Goal: Task Accomplishment & Management: Use online tool/utility

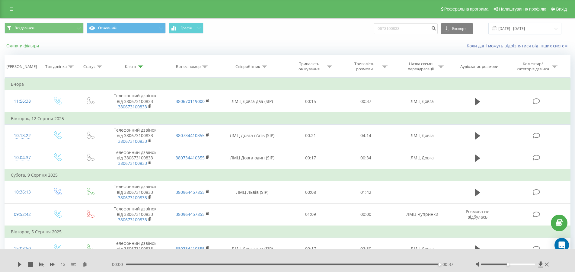
click at [32, 46] on button "Скинути фільтри" at bounding box center [23, 45] width 37 height 5
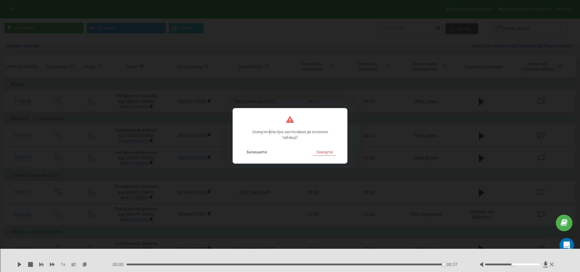
click at [322, 151] on button "Скинути" at bounding box center [324, 152] width 23 height 8
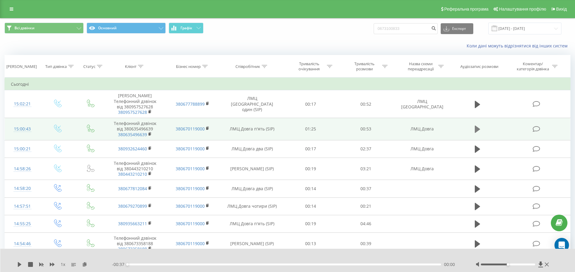
click at [481, 129] on button at bounding box center [477, 129] width 9 height 9
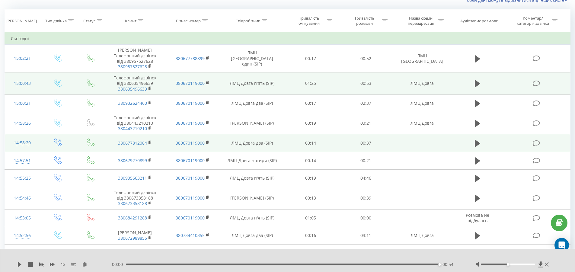
scroll to position [60, 0]
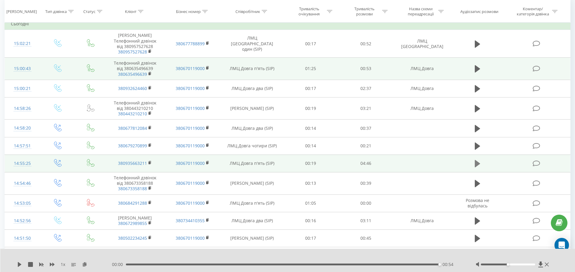
click at [479, 164] on icon at bounding box center [477, 163] width 5 height 7
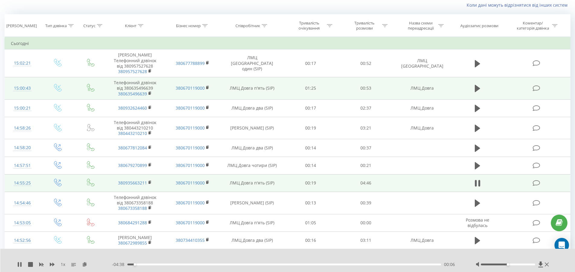
scroll to position [30, 0]
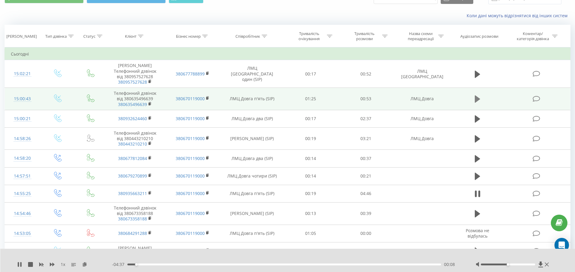
click at [479, 97] on icon at bounding box center [477, 99] width 5 height 8
click at [473, 100] on button at bounding box center [477, 98] width 9 height 9
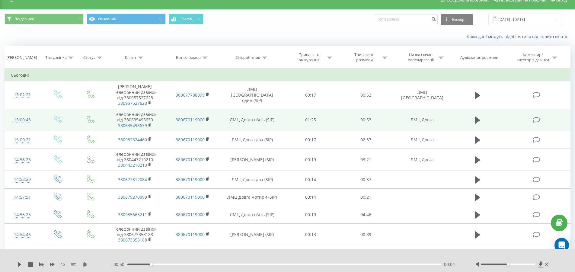
scroll to position [0, 0]
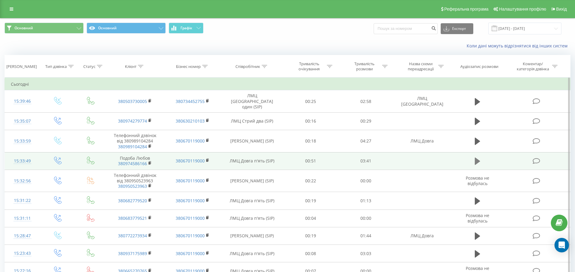
click at [476, 158] on icon at bounding box center [477, 161] width 5 height 7
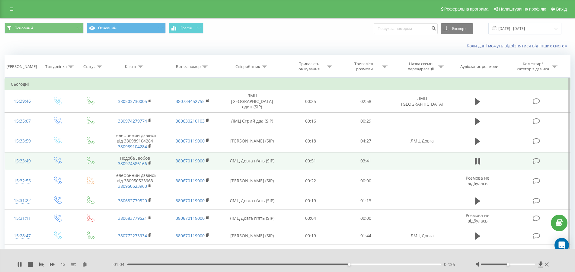
click at [483, 157] on td at bounding box center [477, 161] width 53 height 18
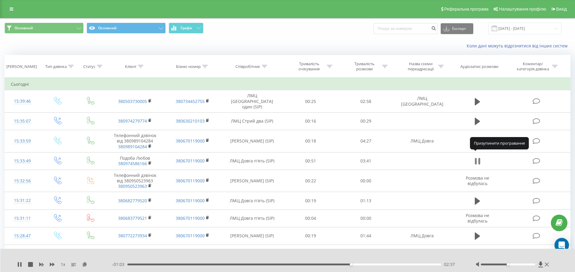
click at [481, 157] on button at bounding box center [477, 161] width 9 height 9
